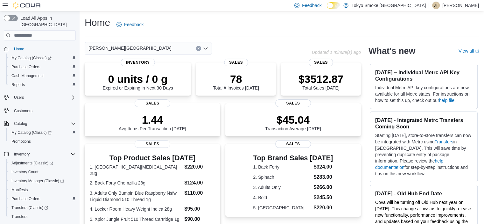
click at [324, 31] on div "Home Feedback" at bounding box center [282, 24] width 394 height 17
click at [149, 81] on p "0 units / 0 g" at bounding box center [138, 78] width 70 height 13
